Goal: Transaction & Acquisition: Purchase product/service

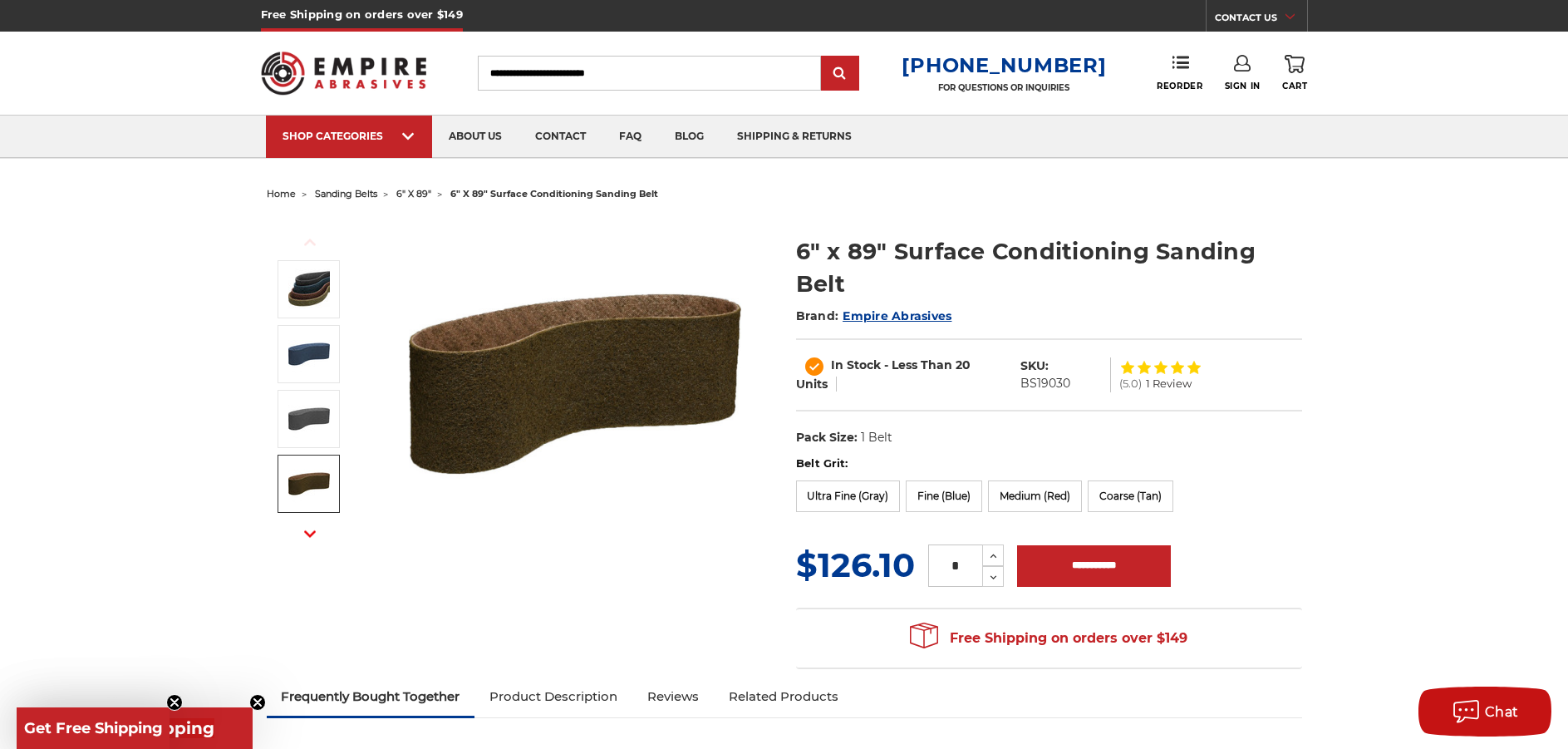
click at [611, 76] on input "Search" at bounding box center [649, 74] width 343 height 35
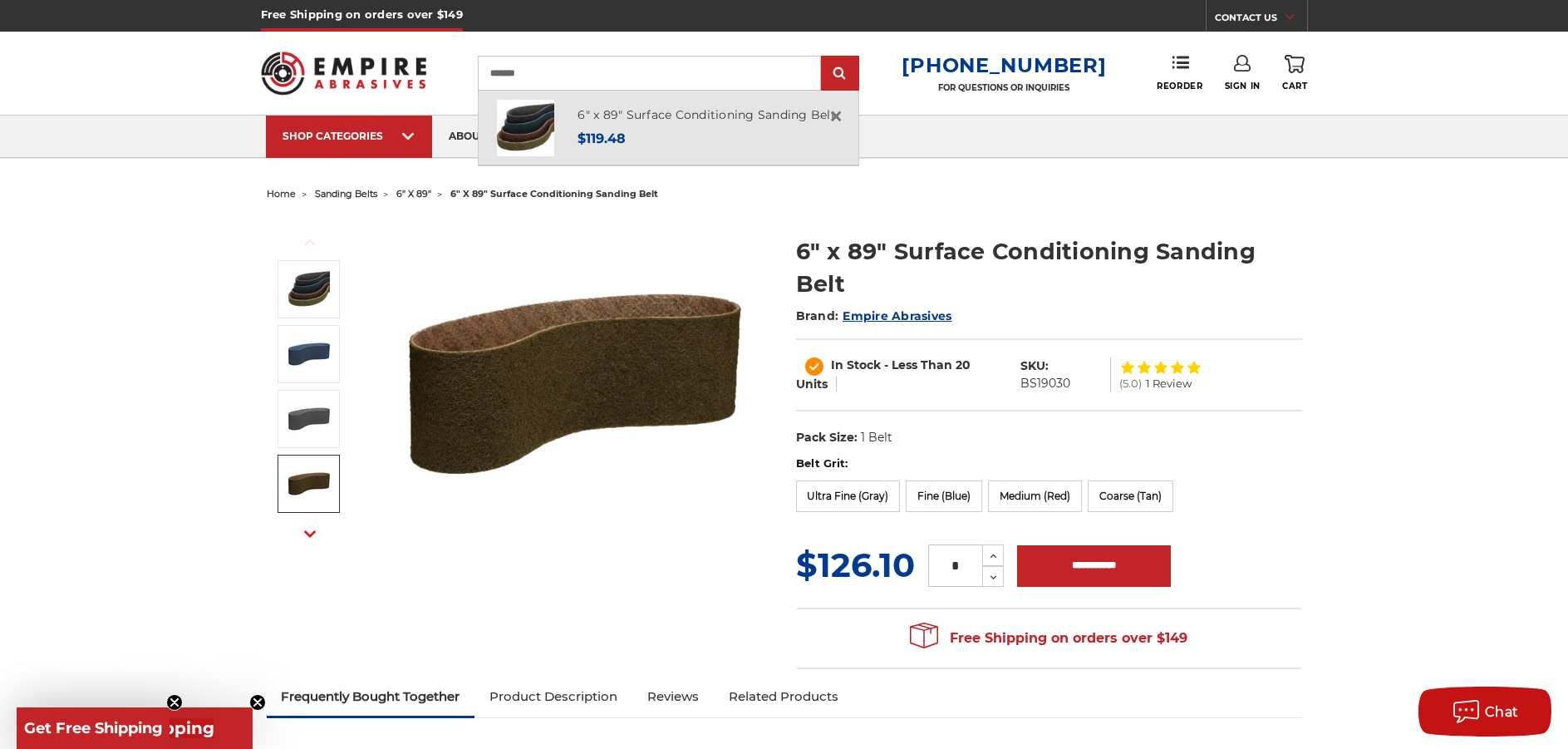
type input "*******"
click at [652, 127] on div "Now: $119.48" at bounding box center [706, 137] width 258 height 22
click at [661, 109] on link "6" x 89" Surface Conditioning Sanding Belt" at bounding box center [706, 114] width 258 height 15
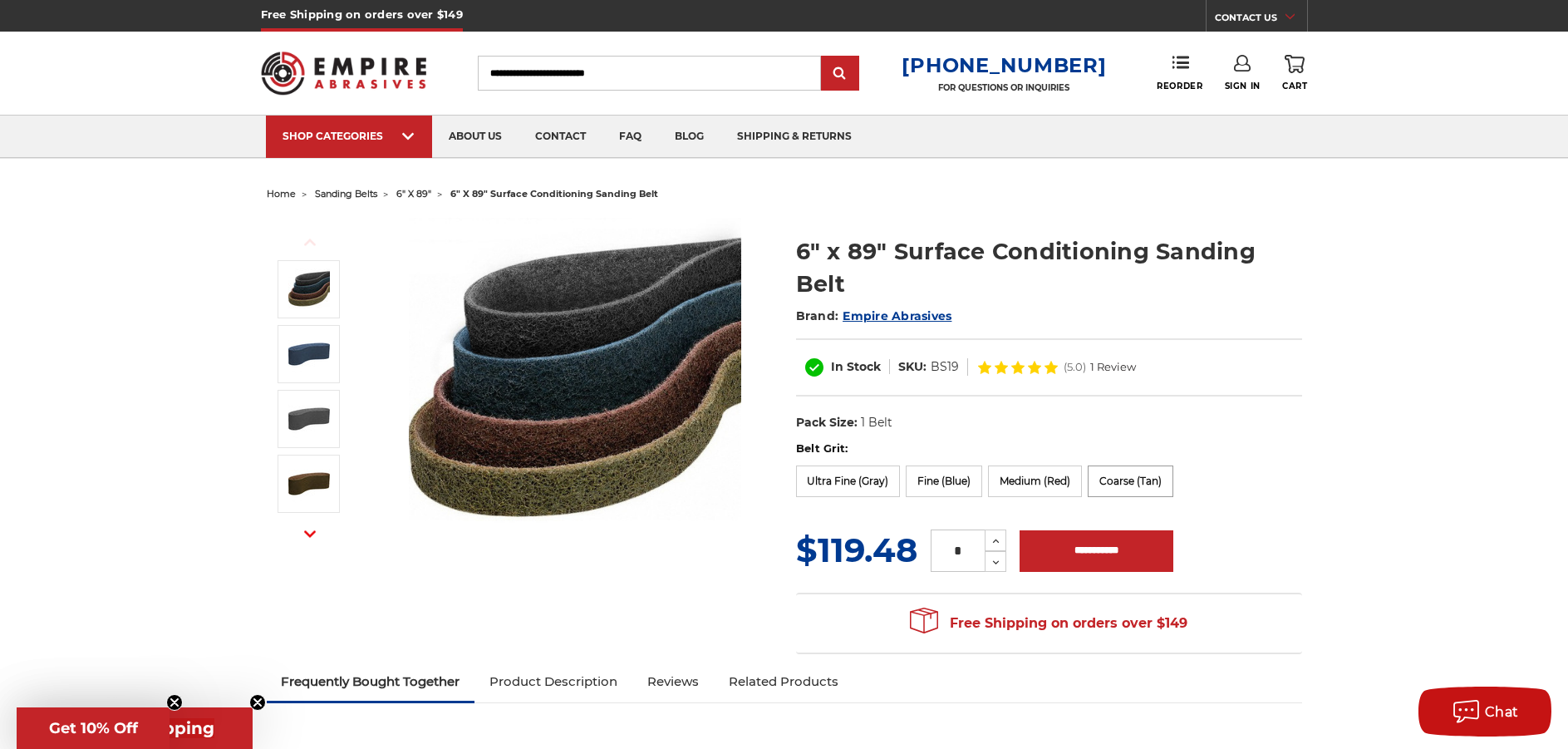
click at [1145, 479] on label "Coarse (Tan)" at bounding box center [1131, 481] width 86 height 32
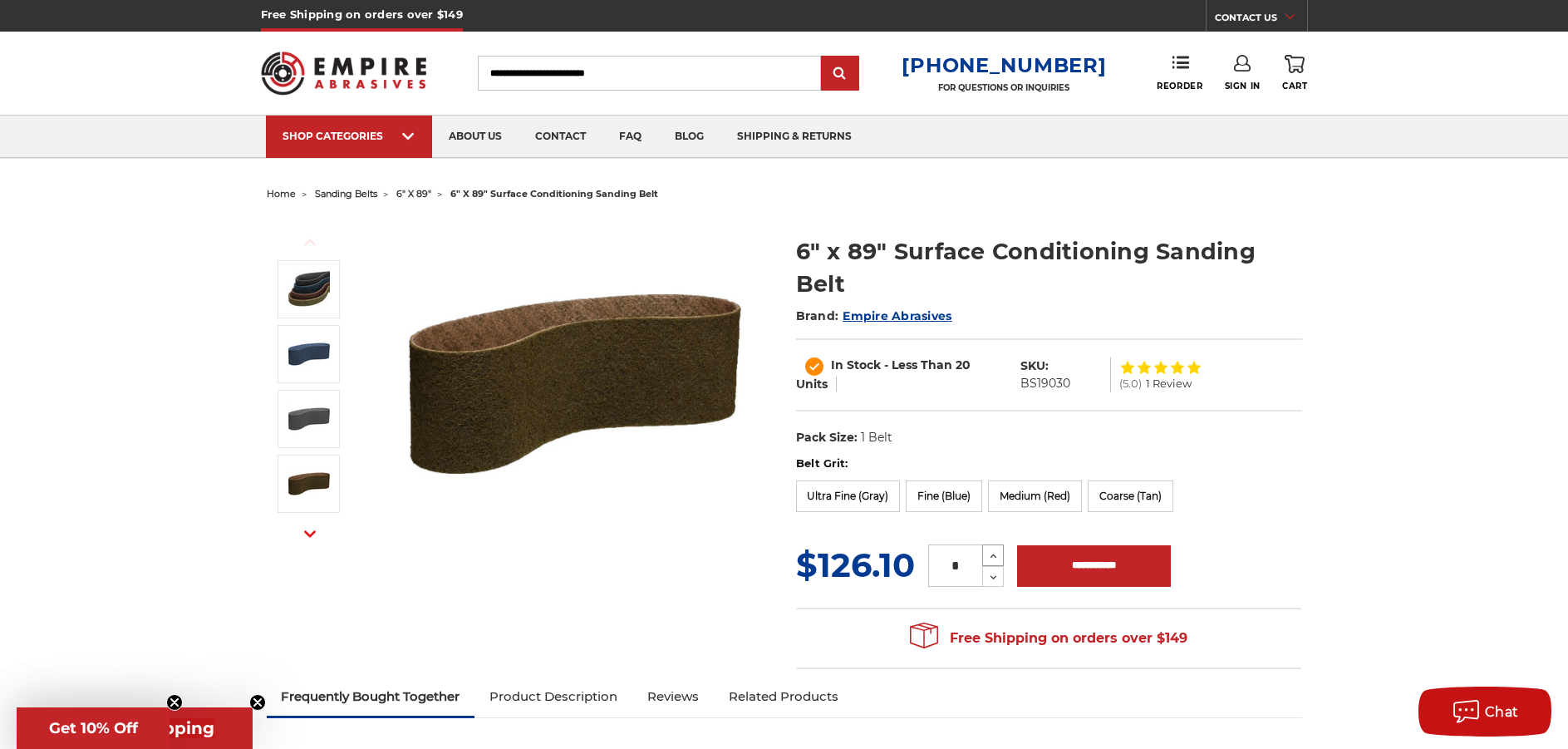
click at [989, 553] on icon at bounding box center [993, 555] width 13 height 15
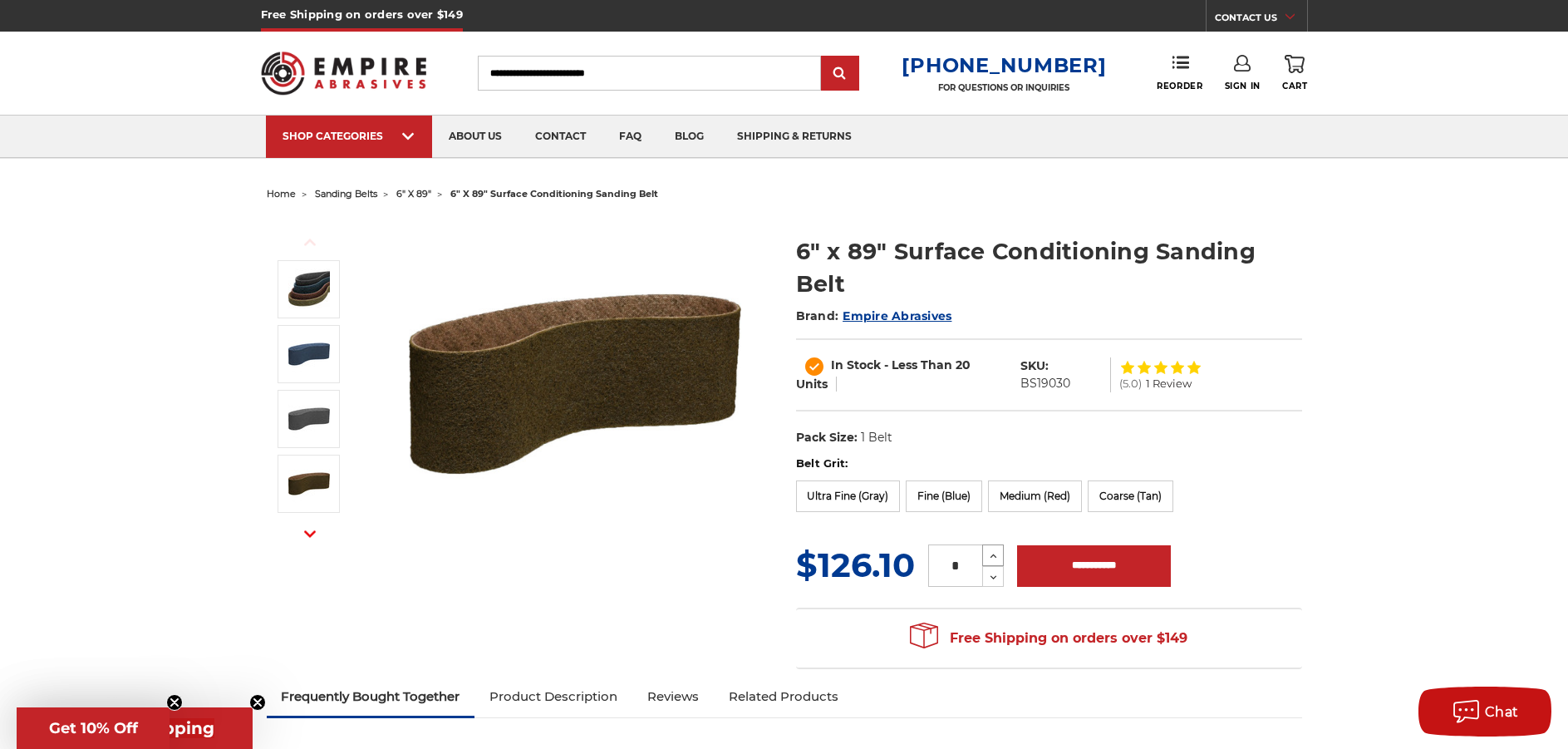
click at [989, 553] on icon at bounding box center [993, 555] width 13 height 15
click at [989, 584] on button "Decrease Quantity:" at bounding box center [993, 576] width 21 height 20
type input "*"
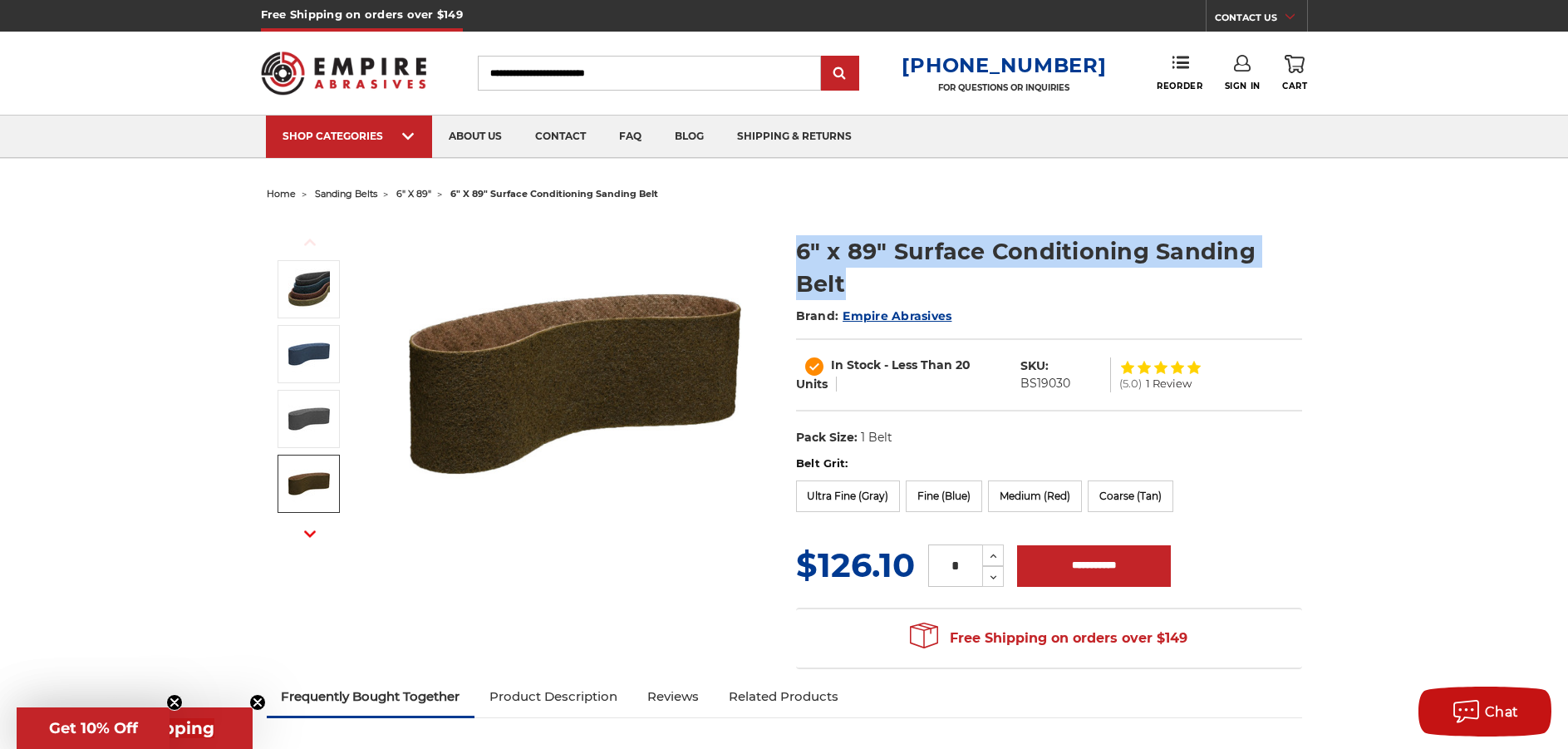
drag, startPoint x: 844, startPoint y: 284, endPoint x: 803, endPoint y: 248, distance: 54.6
click at [803, 248] on h1 "6" x 89" Surface Conditioning Sanding Belt" at bounding box center [1049, 267] width 506 height 65
copy h1 "6" x 89" Surface Conditioning Sanding Belt"
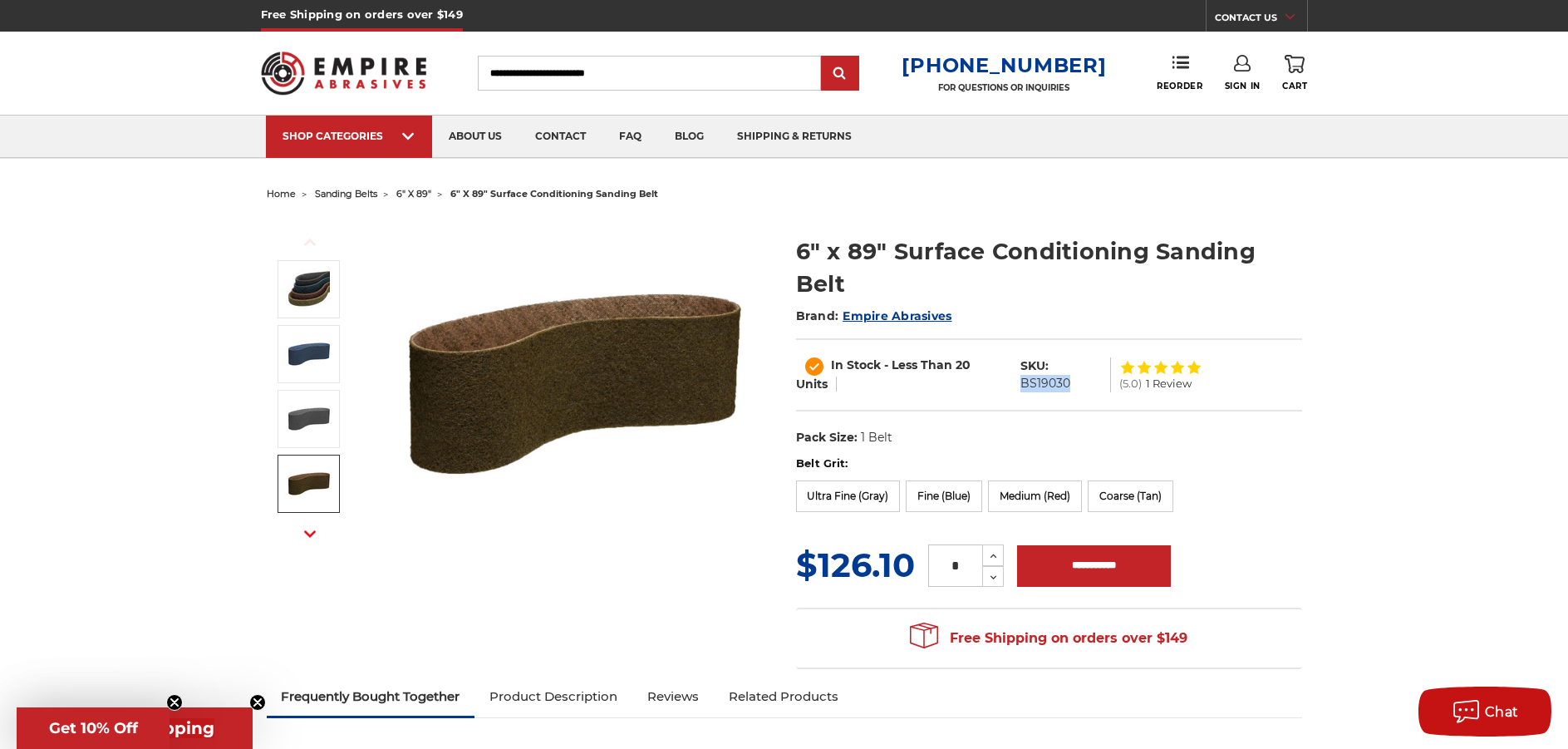
drag, startPoint x: 1022, startPoint y: 381, endPoint x: 1069, endPoint y: 378, distance: 47.1
click at [1069, 378] on dd "BS19030" at bounding box center [1046, 384] width 50 height 17
copy dd "BS19030"
click at [1080, 556] on input "**********" at bounding box center [1094, 566] width 154 height 42
type input "**********"
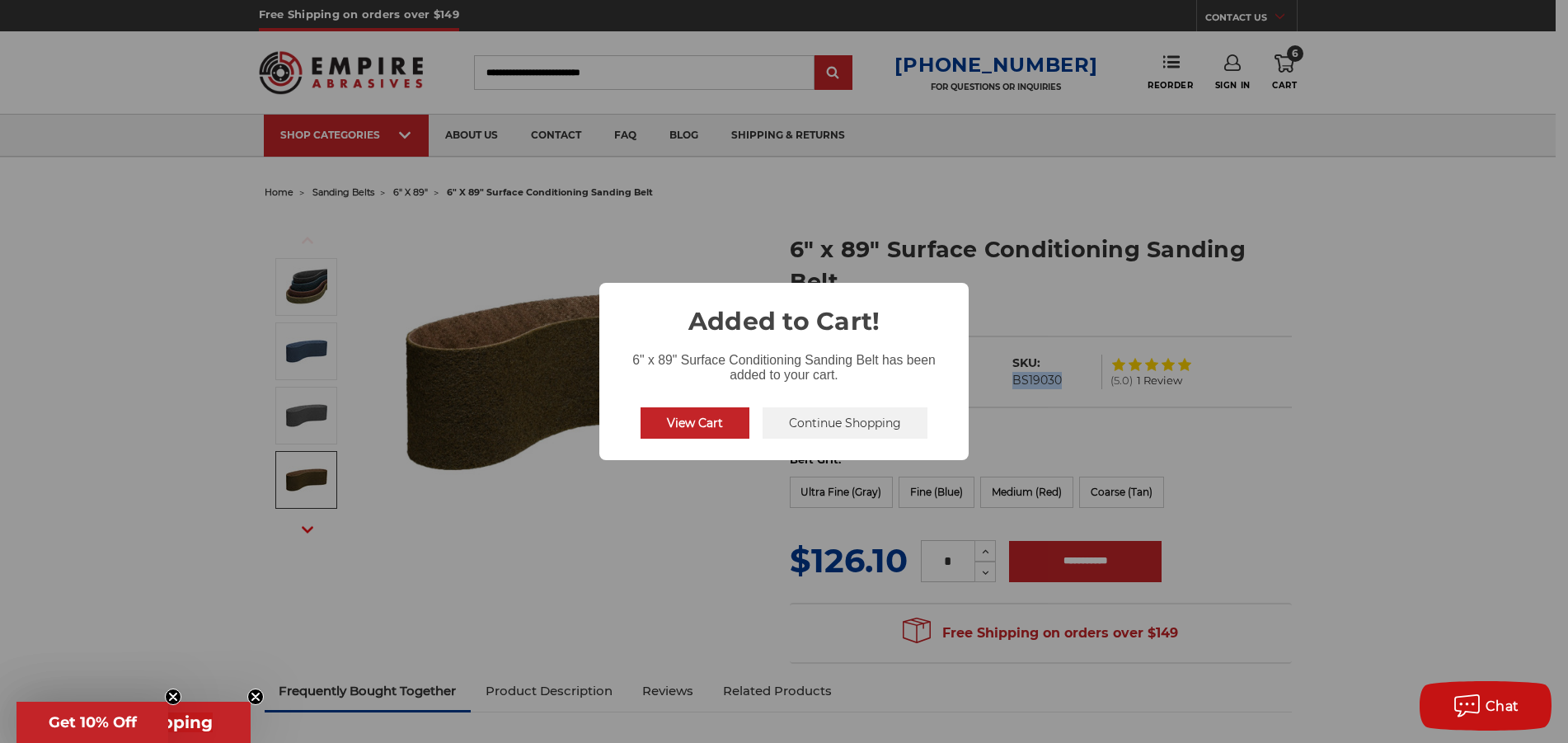
click at [729, 419] on button "View Cart" at bounding box center [695, 422] width 108 height 32
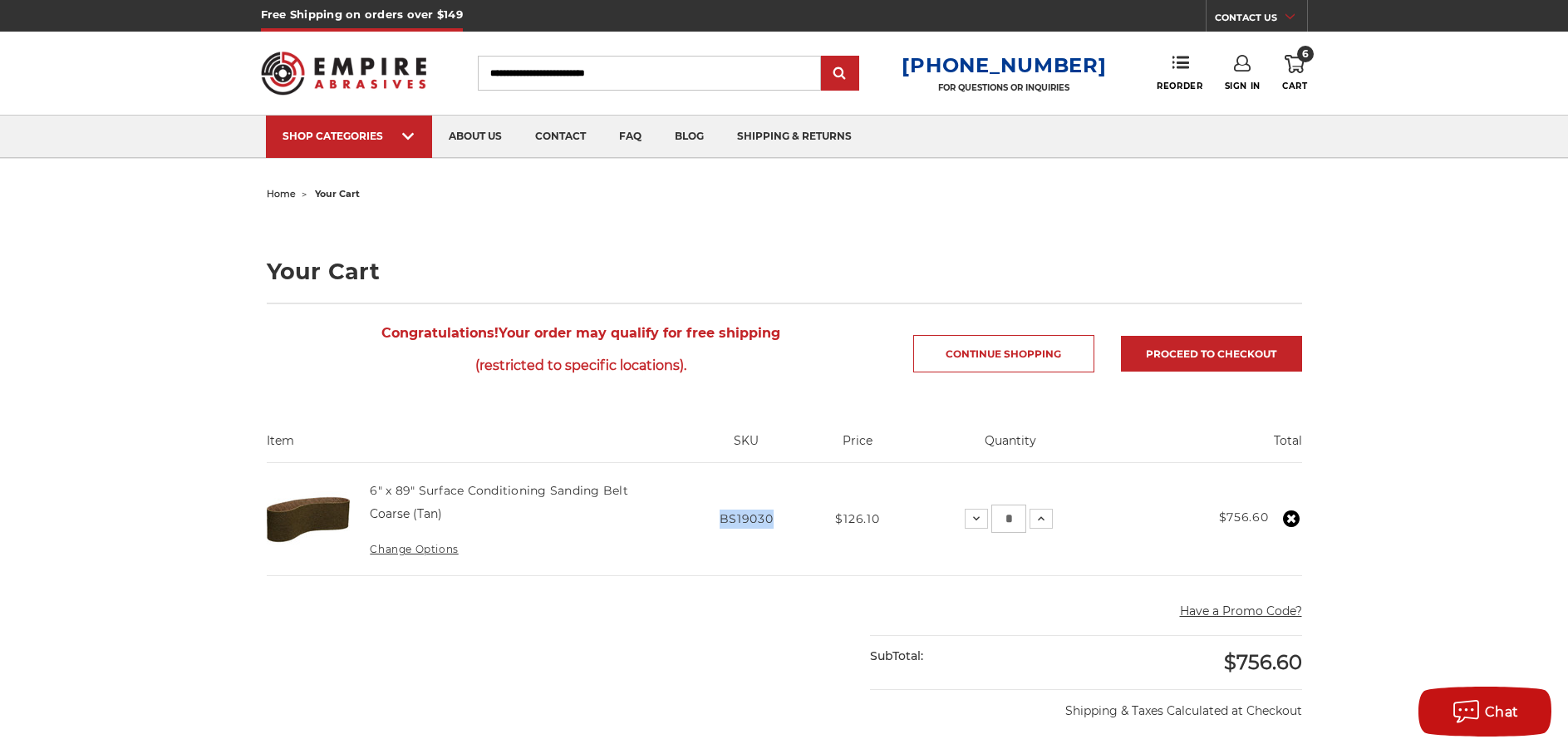
drag, startPoint x: 722, startPoint y: 522, endPoint x: 772, endPoint y: 521, distance: 50.0
click at [772, 521] on span "BS19030" at bounding box center [747, 518] width 54 height 15
copy span "BS19030"
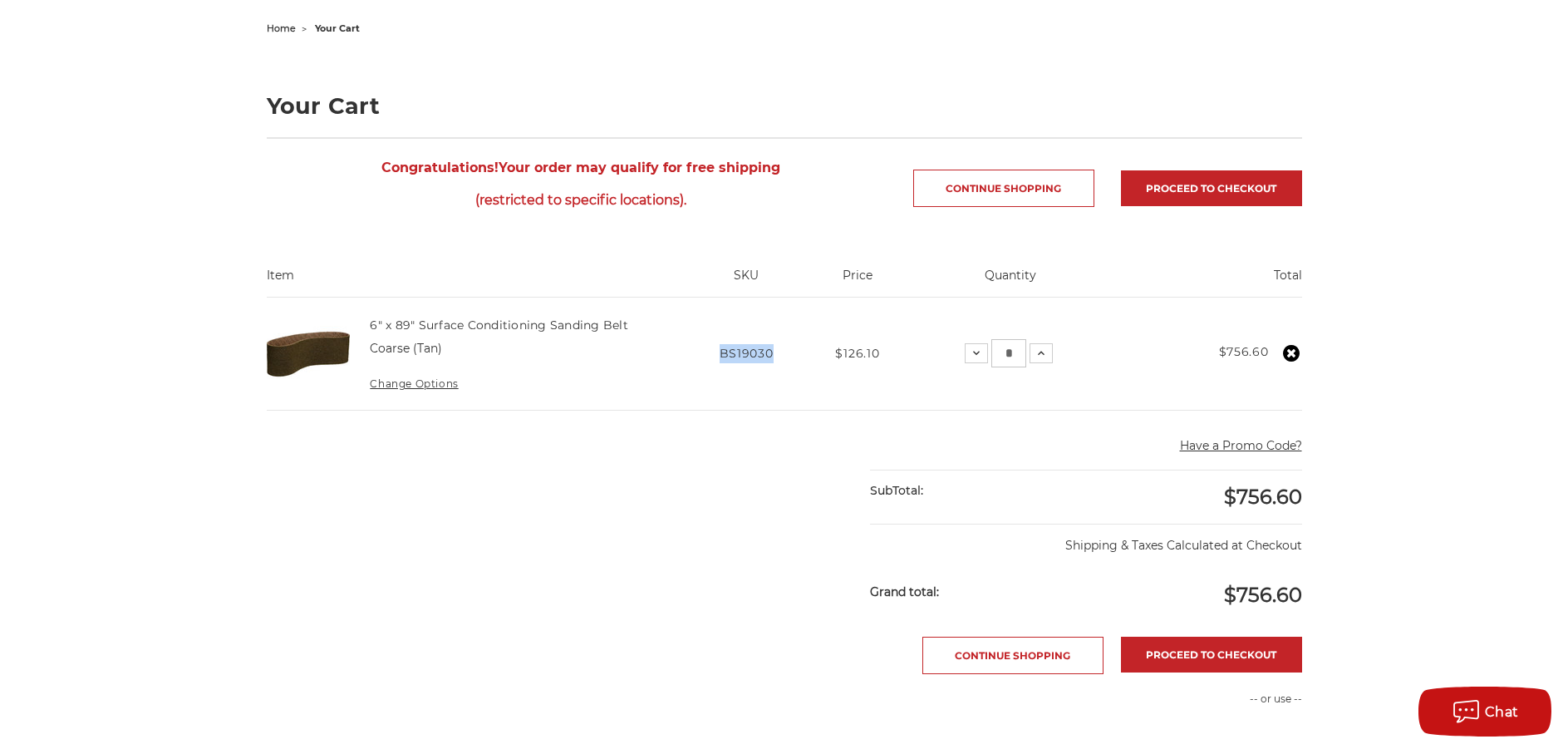
scroll to position [166, 0]
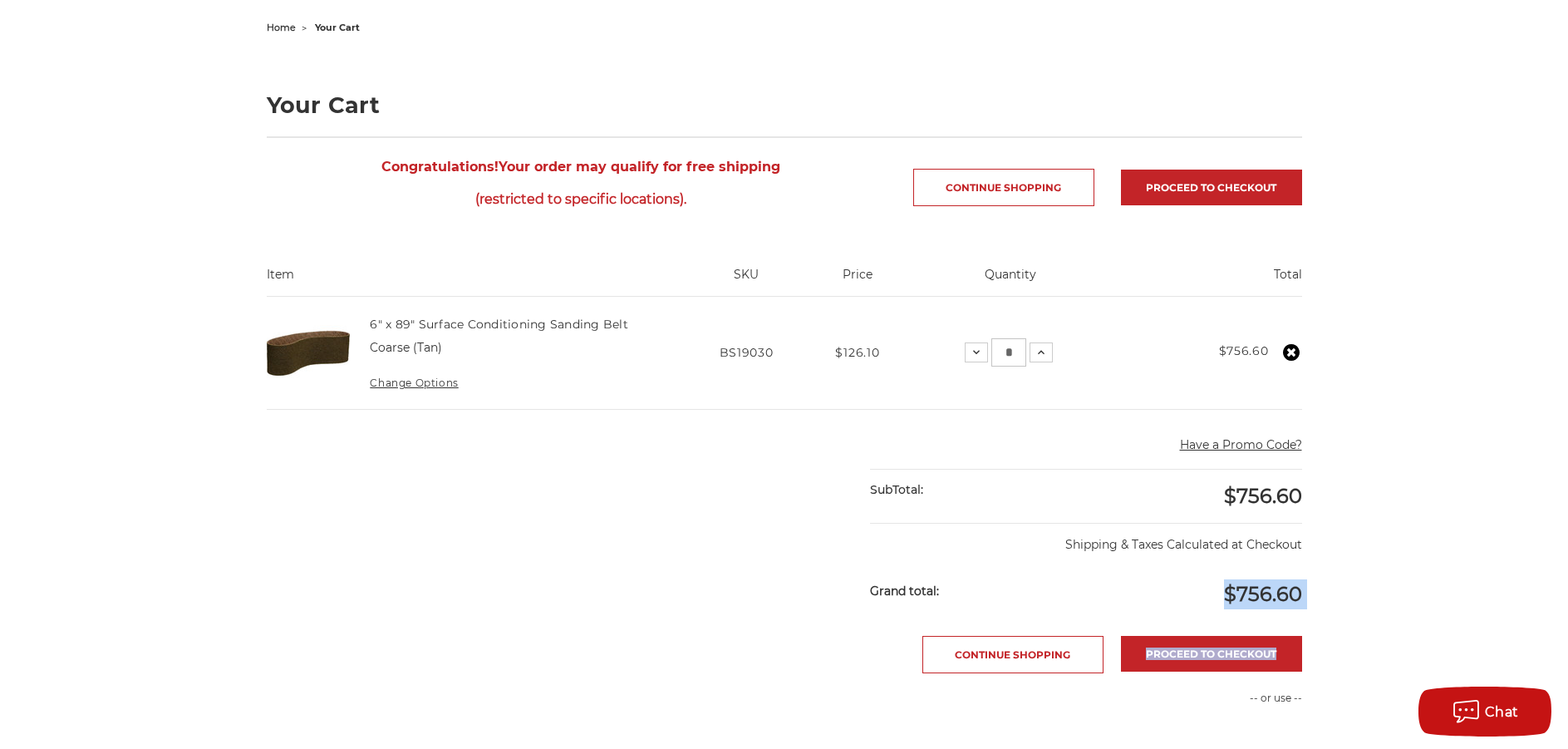
drag, startPoint x: 1218, startPoint y: 596, endPoint x: 1318, endPoint y: 596, distance: 100.0
click at [1318, 596] on div "home your cart Your Cart Congratulations! Your order may qualify for free shipp…" at bounding box center [784, 525] width 1175 height 1020
copy main "$756.60 Proceed to checkout"
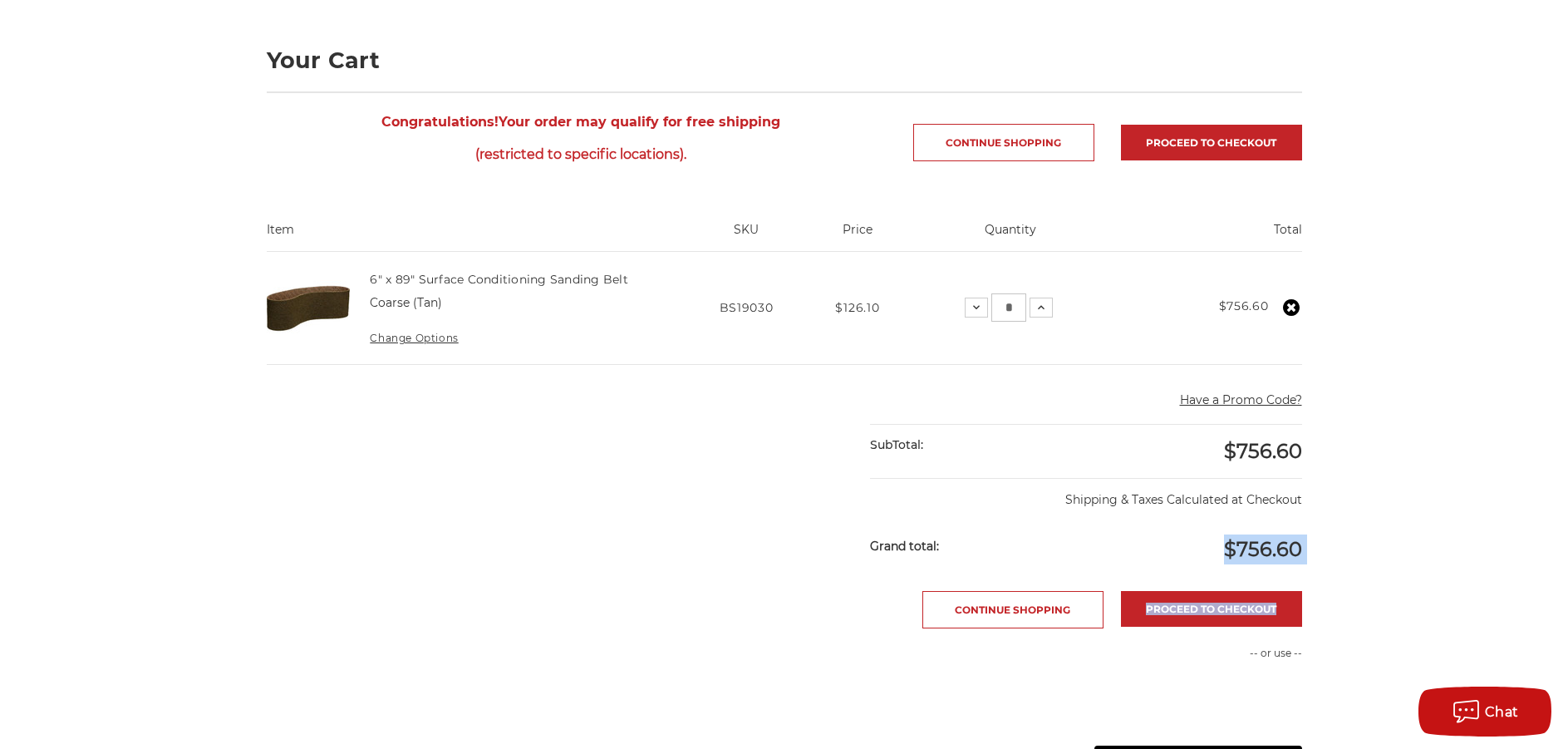
scroll to position [250, 0]
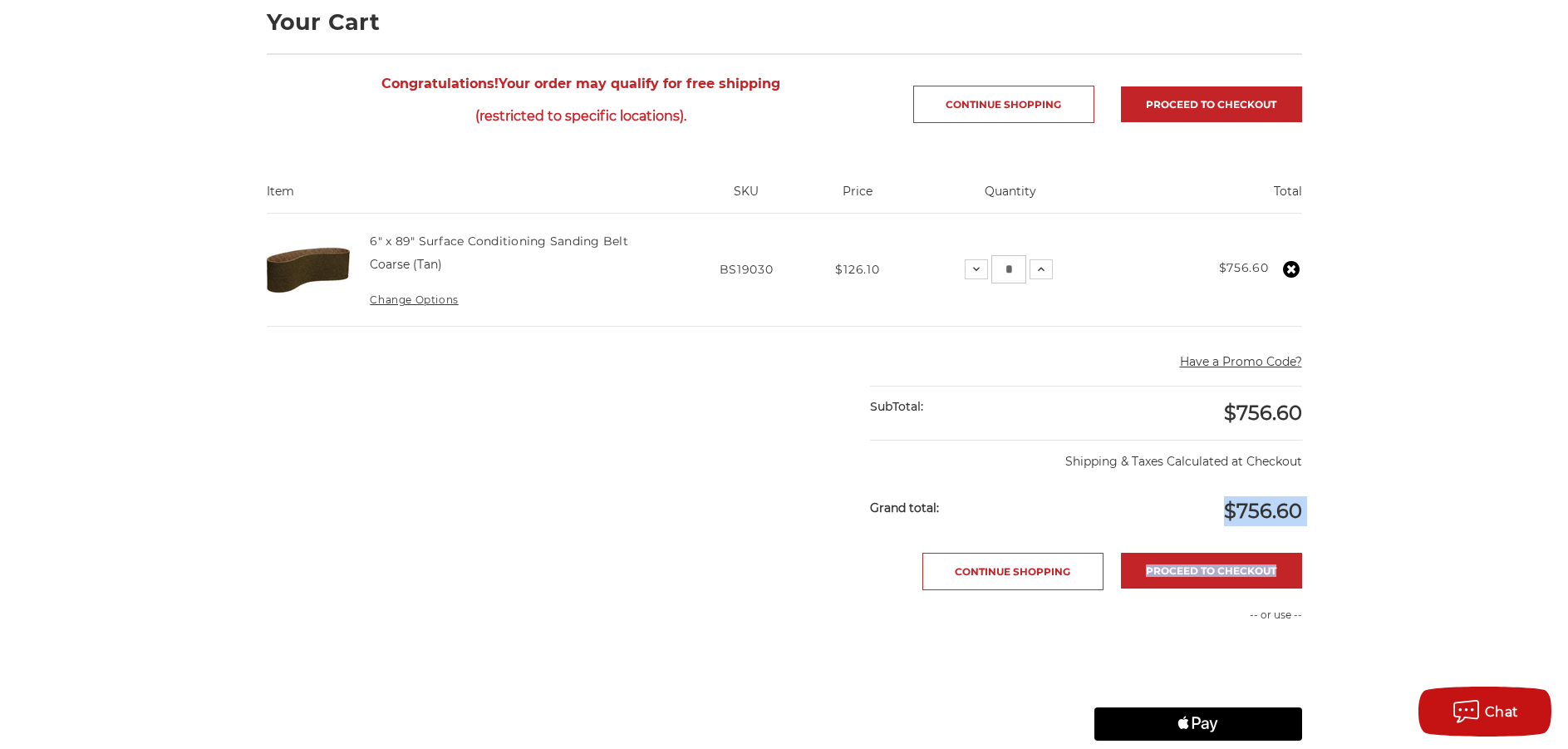
drag, startPoint x: 440, startPoint y: 261, endPoint x: 365, endPoint y: 240, distance: 77.9
click at [365, 240] on td "6" x 89" Surface Conditioning Sanding Belt Coarse (Tan) Change Options" at bounding box center [518, 270] width 333 height 112
copy td "6" x 89" Surface Conditioning Sanding Belt Coarse (Tan)"
drag, startPoint x: 718, startPoint y: 268, endPoint x: 771, endPoint y: 264, distance: 53.2
click at [771, 264] on td "SKU BS19030" at bounding box center [746, 270] width 122 height 112
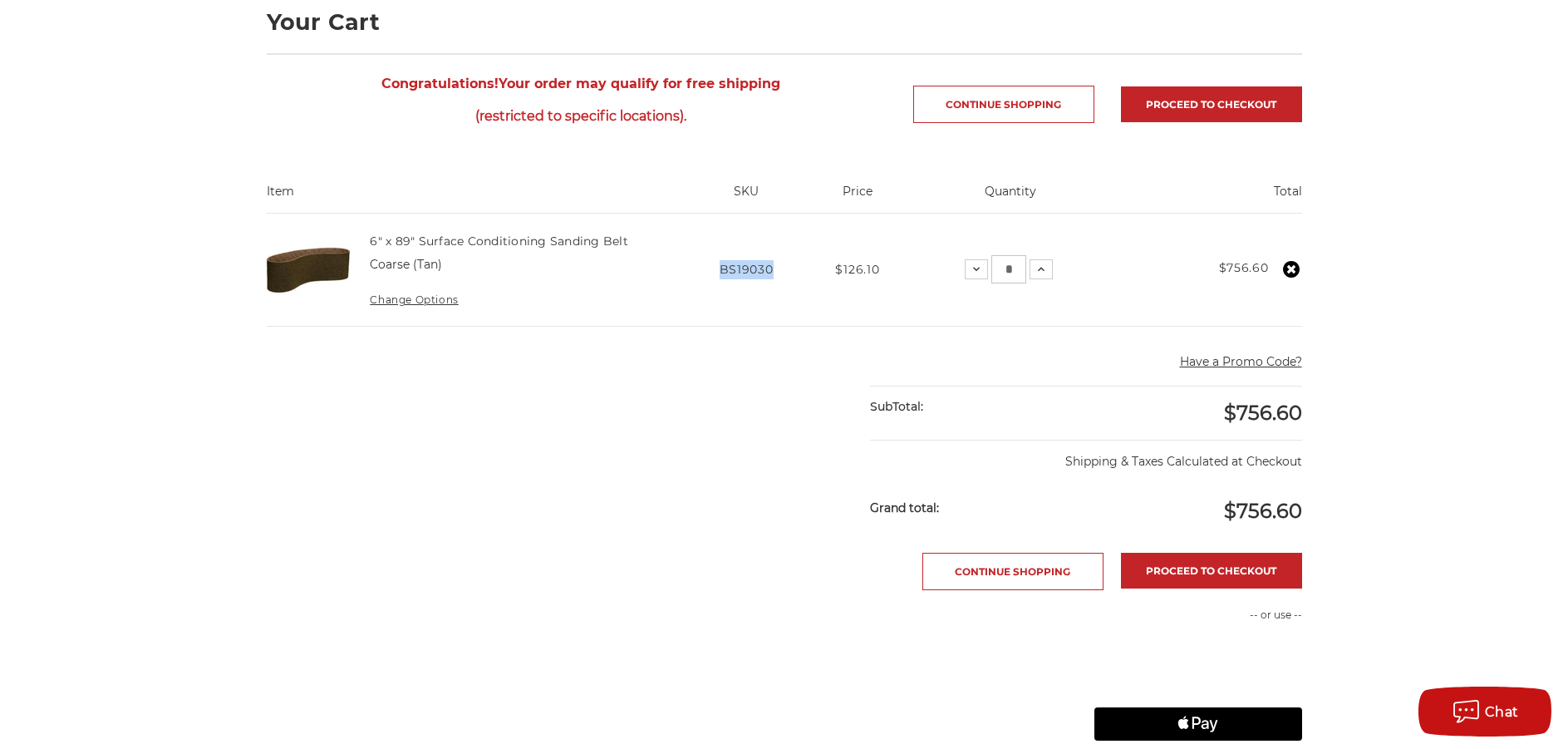
copy span "BS19030"
click at [330, 268] on img at bounding box center [309, 270] width 83 height 83
click at [517, 245] on link "6" x 89" Surface Conditioning Sanding Belt" at bounding box center [498, 240] width 258 height 15
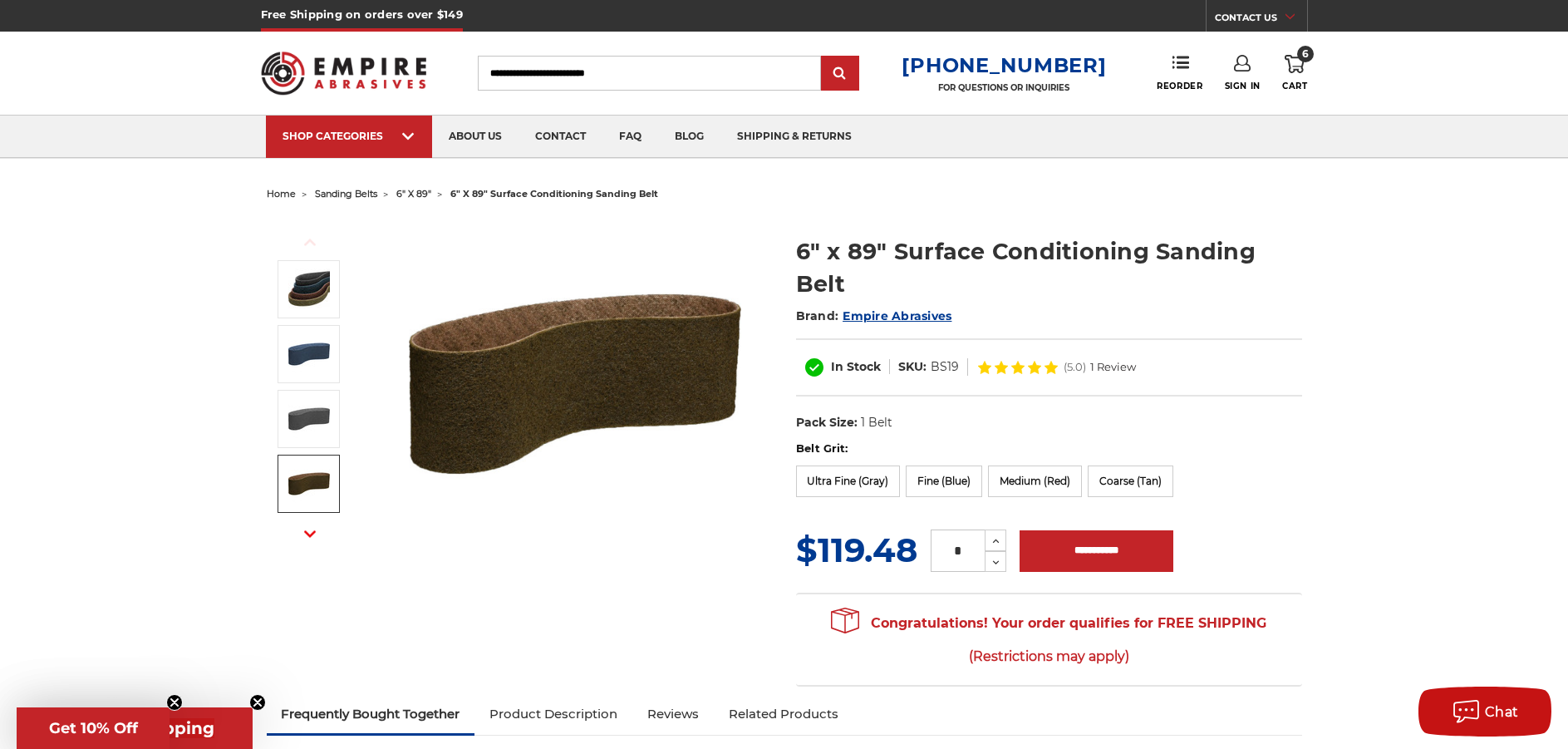
click at [311, 494] on img at bounding box center [309, 484] width 42 height 42
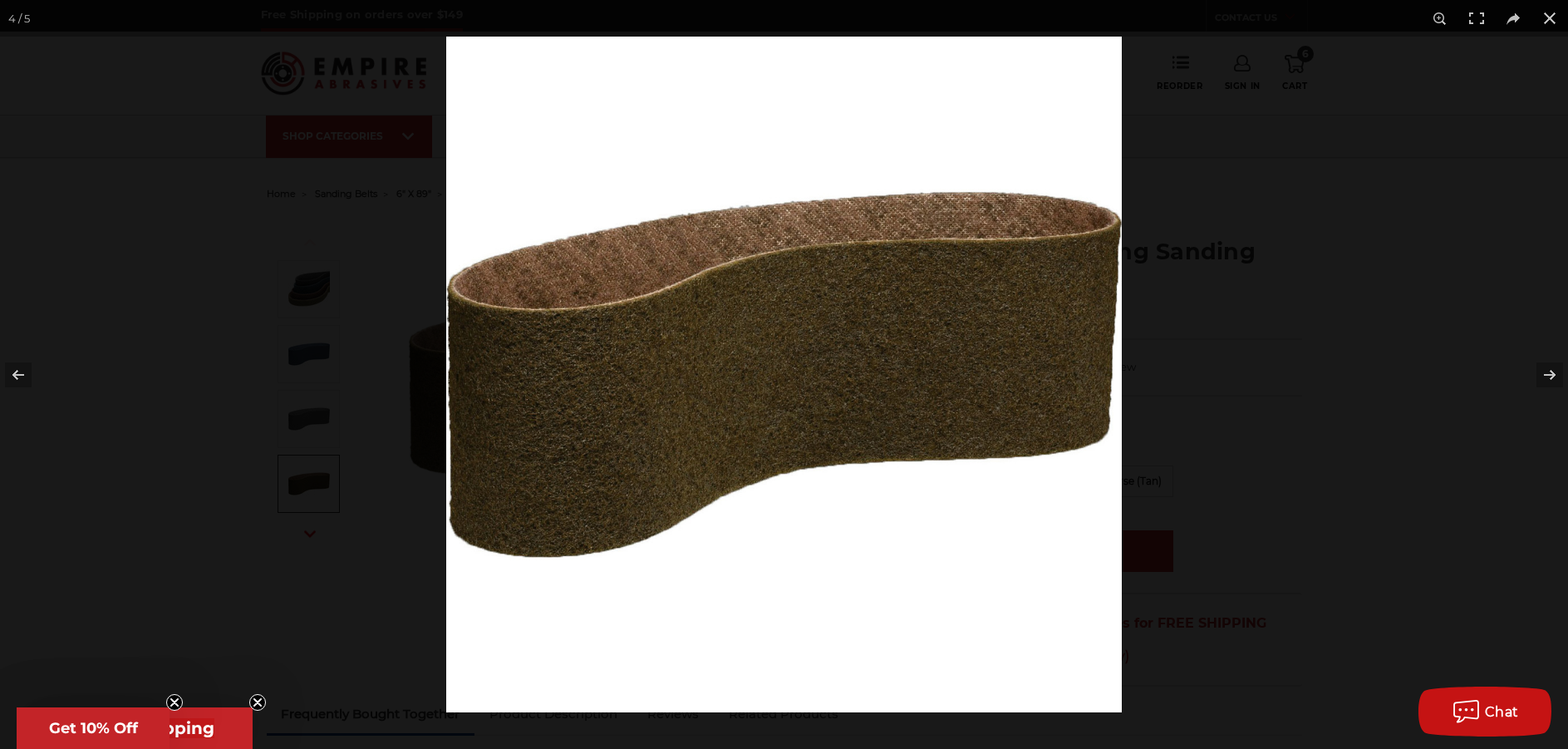
click at [688, 462] on img at bounding box center [784, 374] width 676 height 676
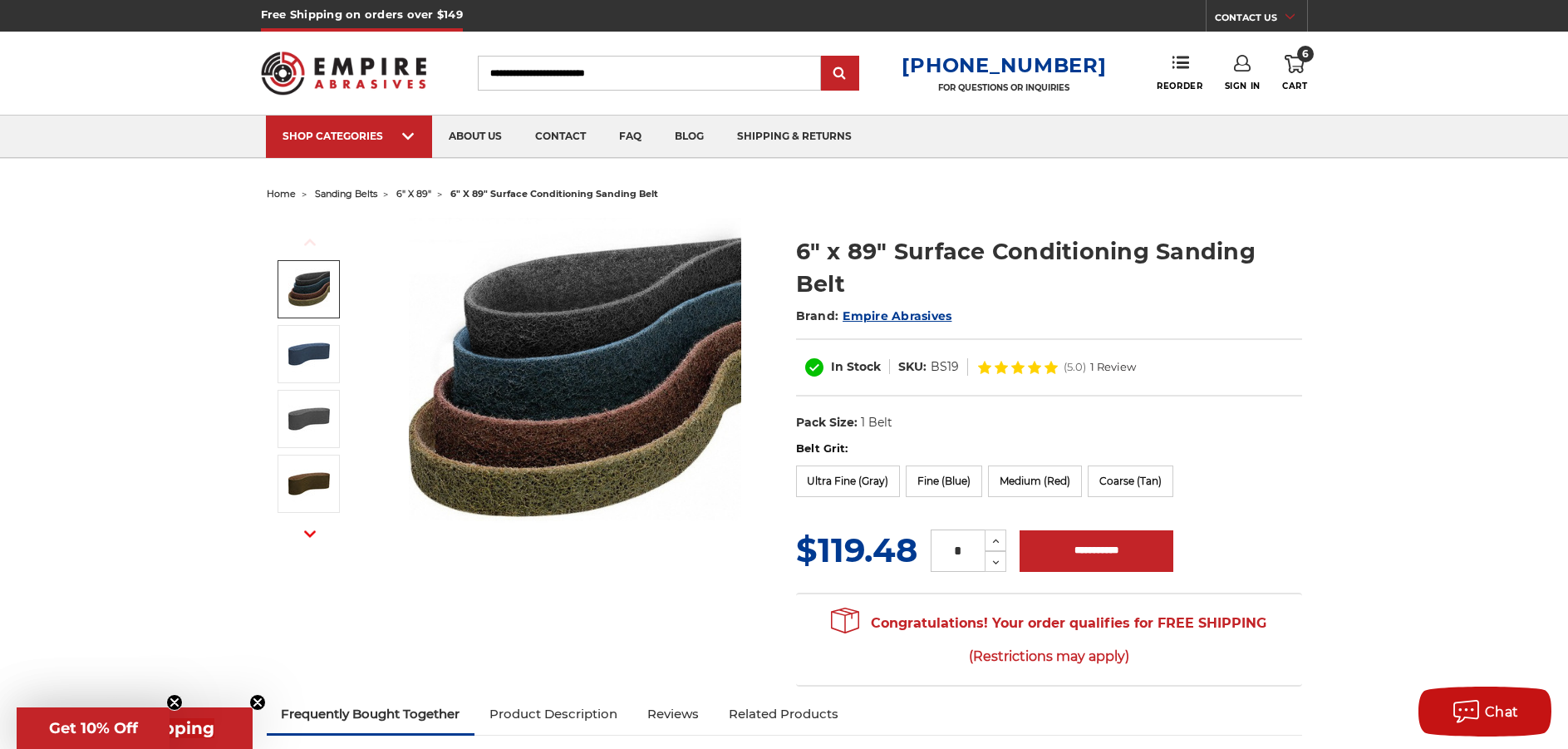
click at [301, 290] on img at bounding box center [309, 289] width 42 height 42
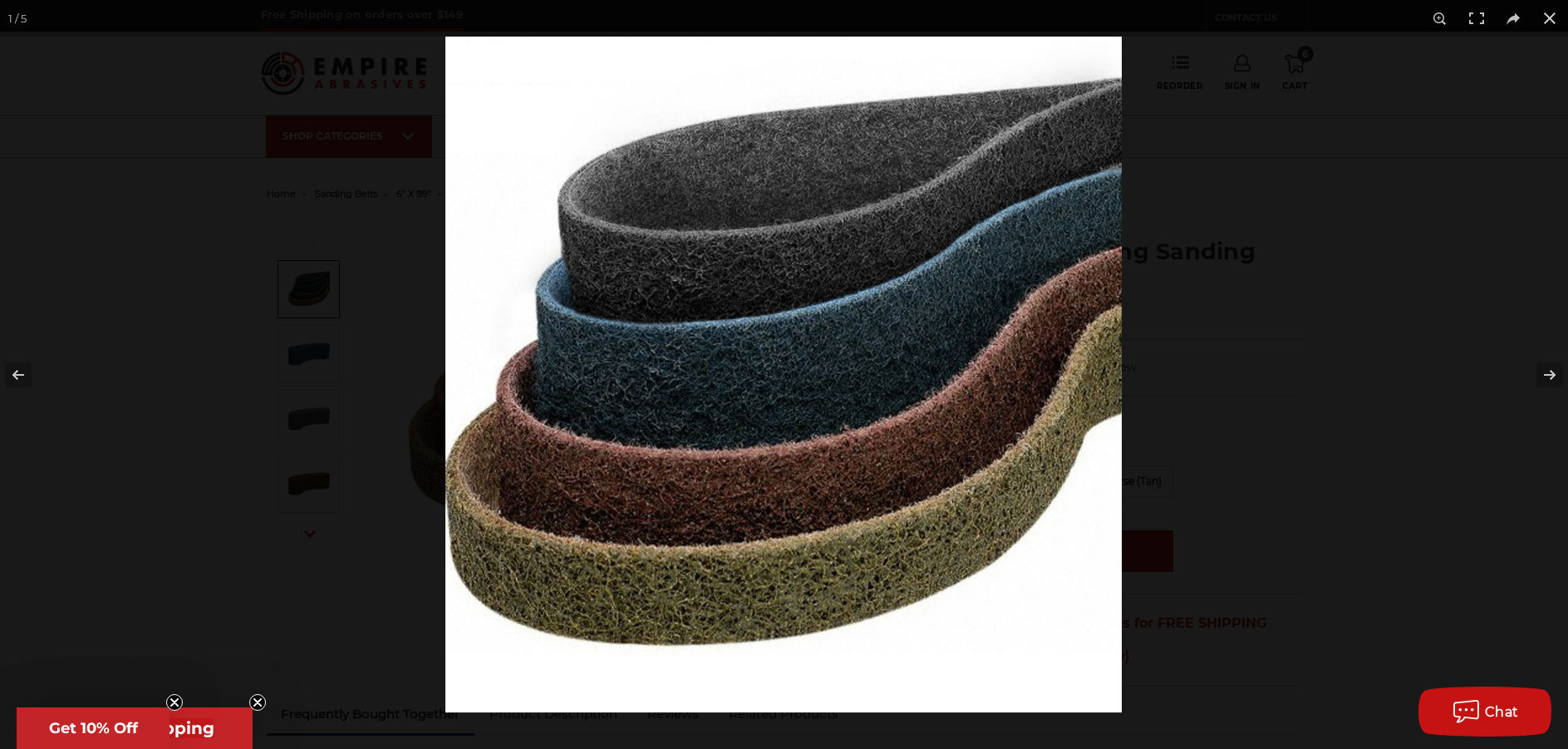
click at [825, 481] on img at bounding box center [784, 374] width 676 height 676
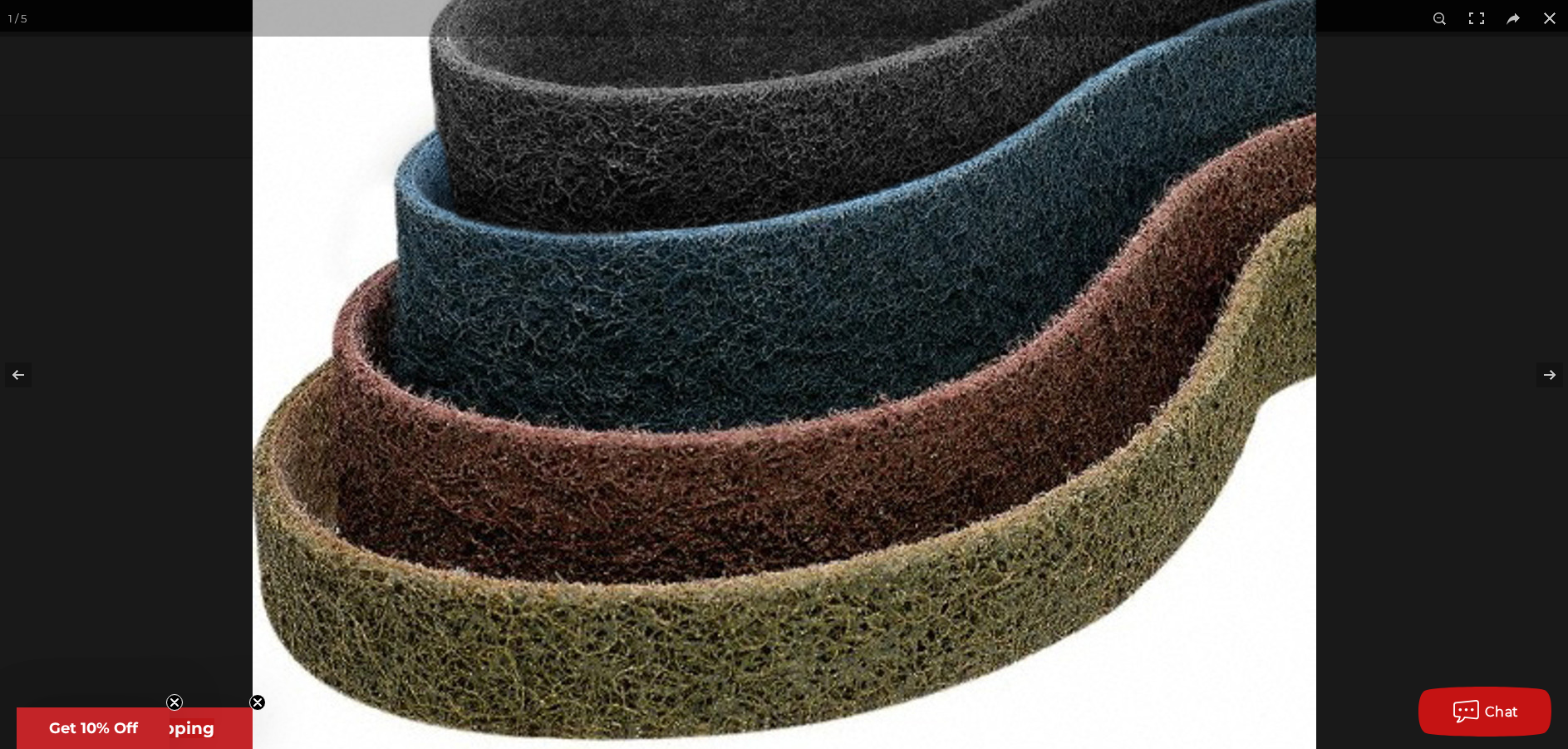
click at [826, 480] on img at bounding box center [784, 315] width 1064 height 1063
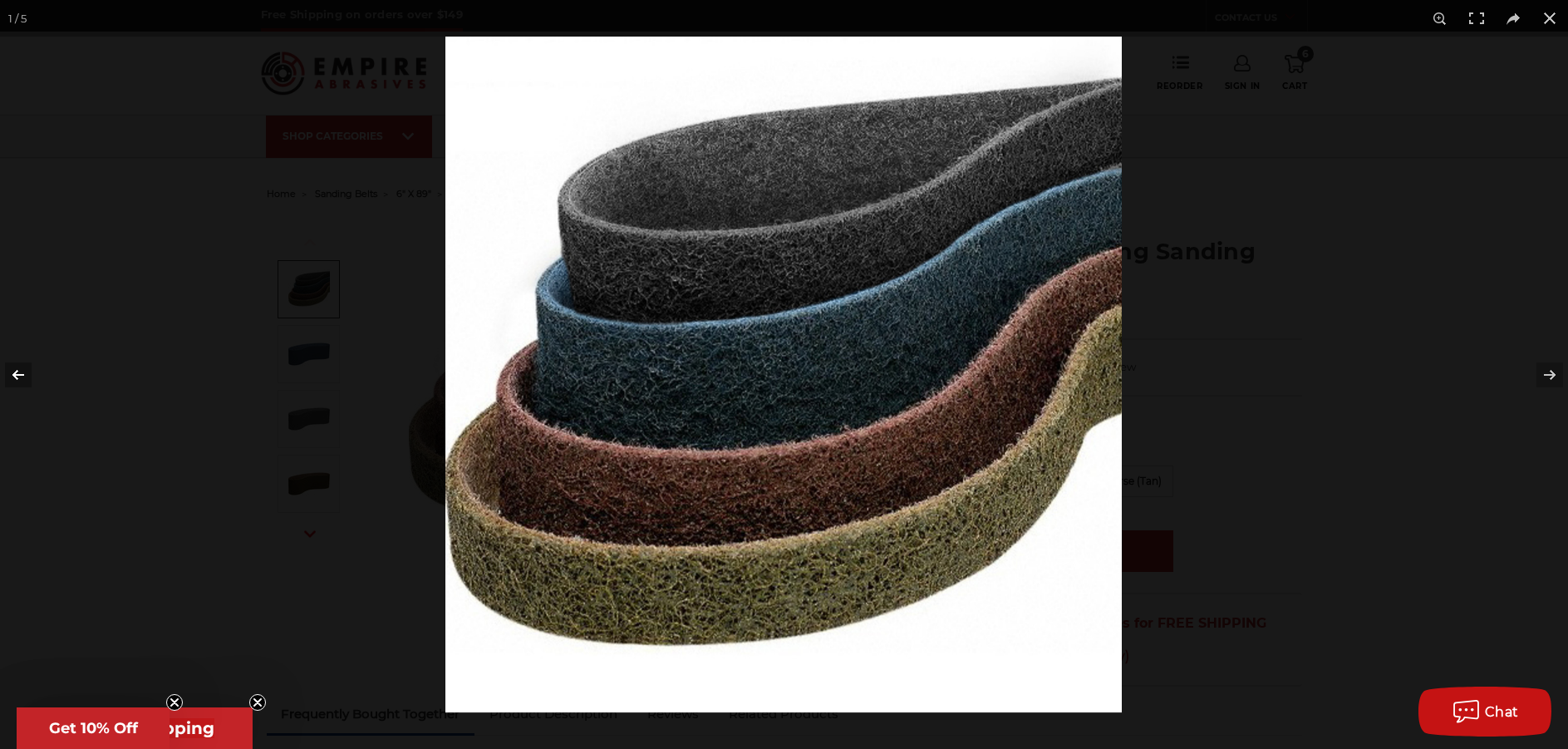
click at [30, 382] on button at bounding box center [29, 375] width 58 height 83
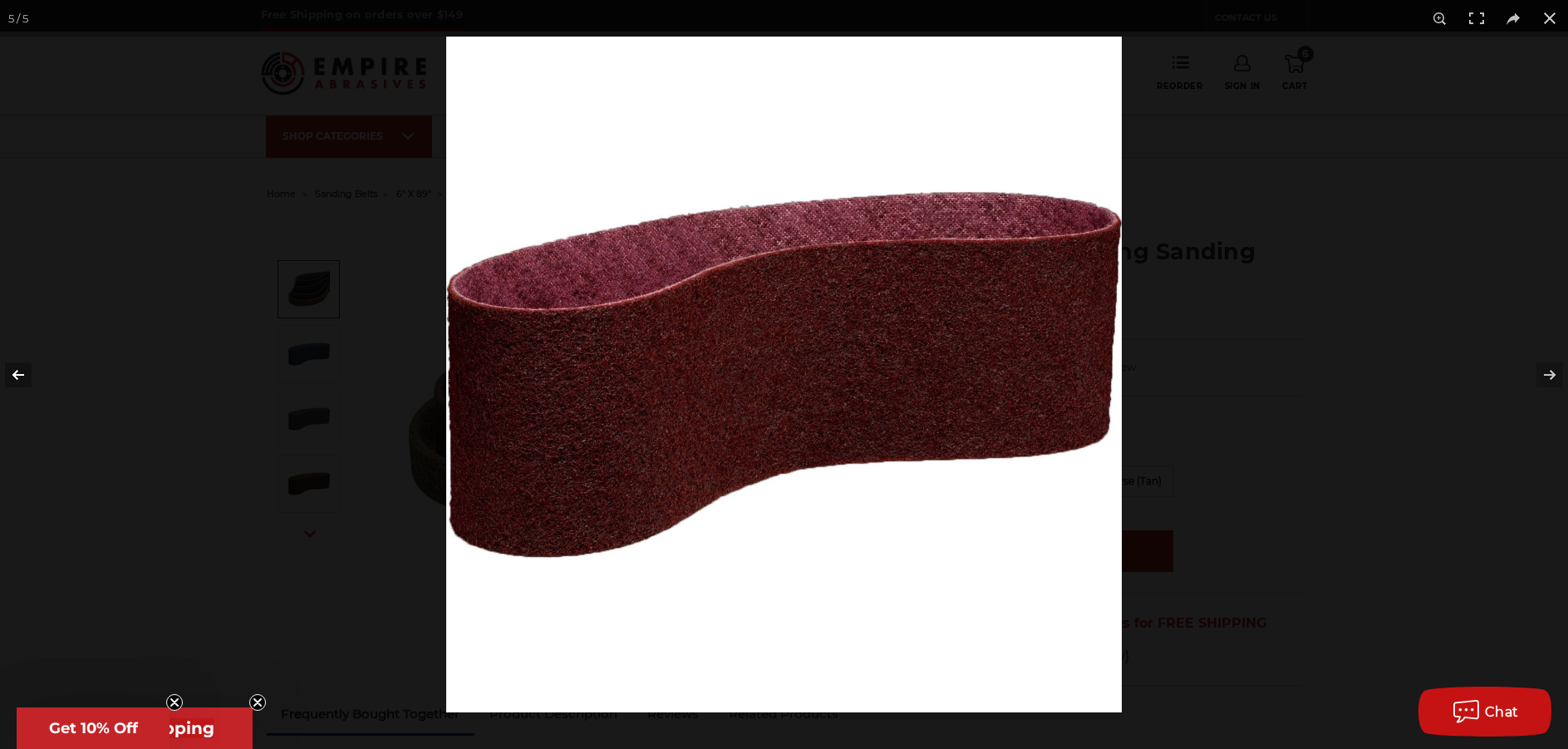
click at [26, 381] on button at bounding box center [29, 375] width 58 height 83
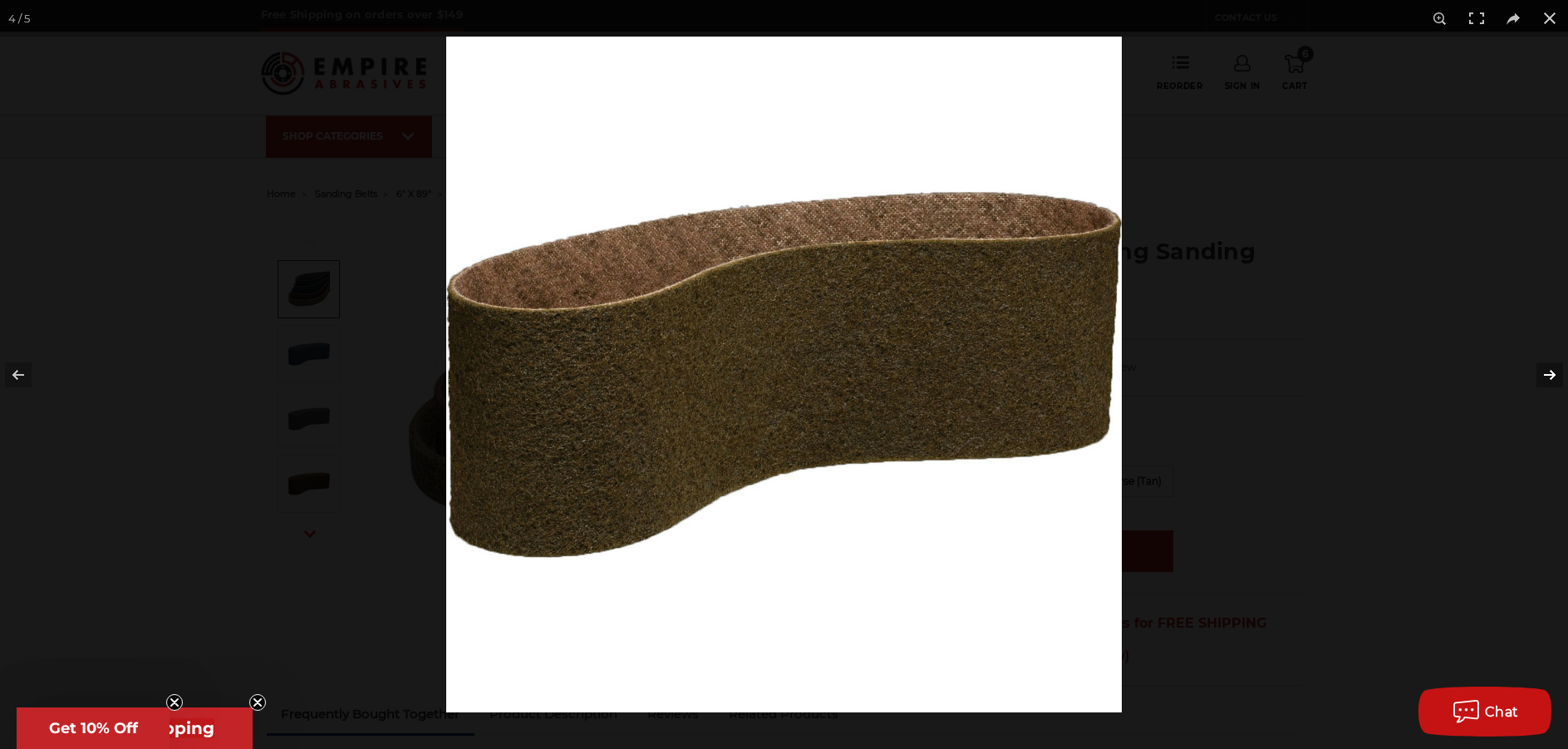
click at [1555, 374] on button at bounding box center [1539, 375] width 58 height 83
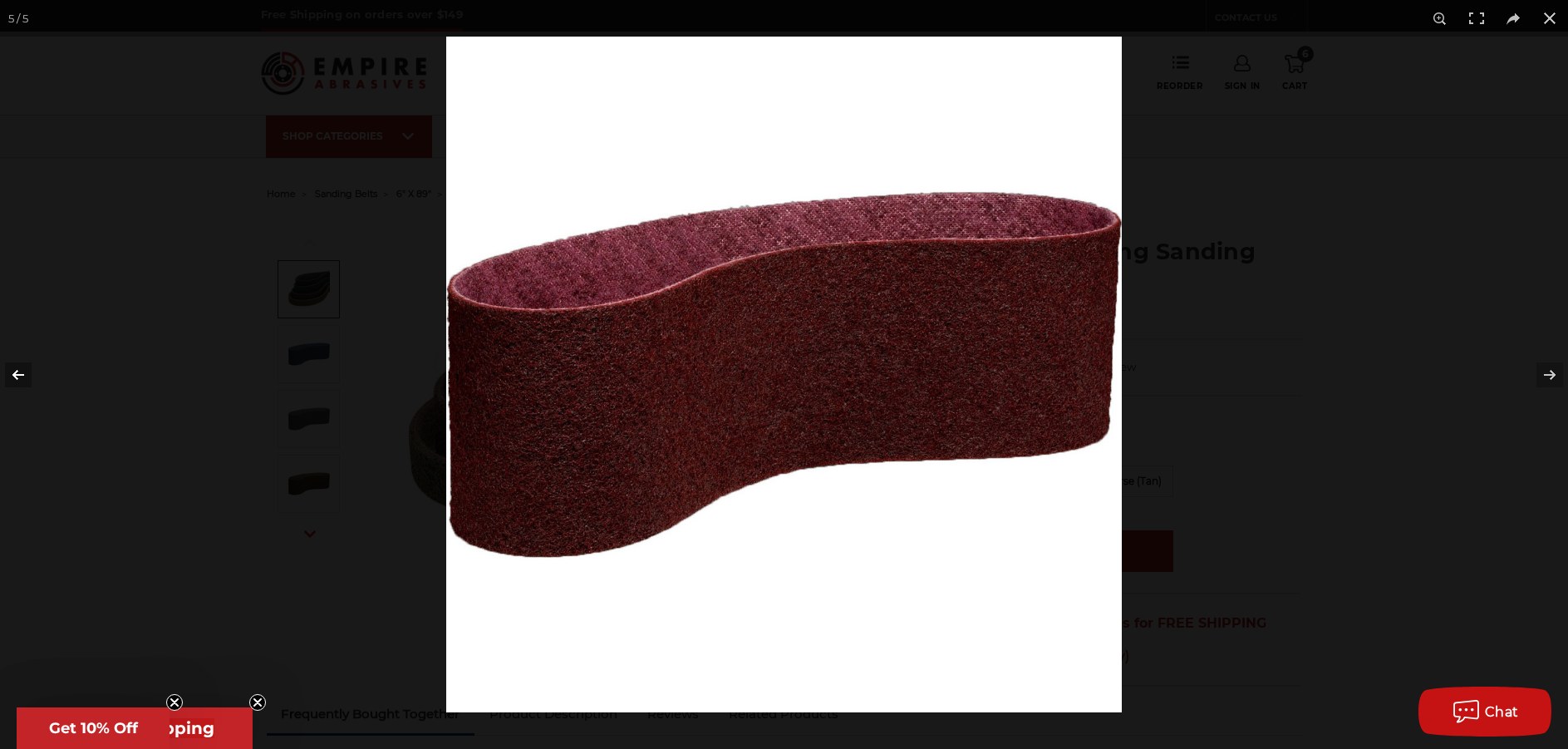
click at [18, 374] on button at bounding box center [29, 375] width 58 height 83
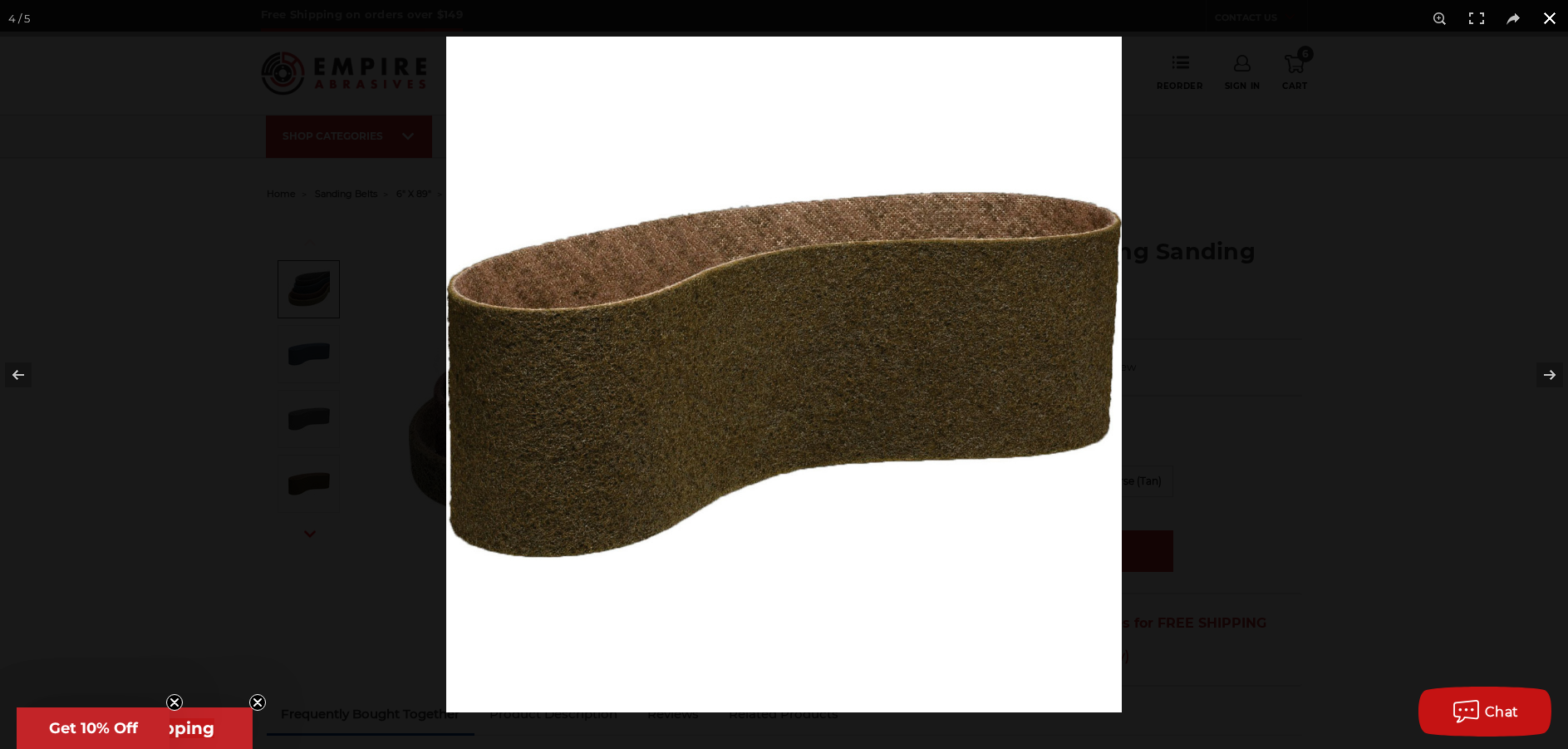
click at [1550, 21] on button at bounding box center [1551, 18] width 37 height 37
